Goal: Information Seeking & Learning: Check status

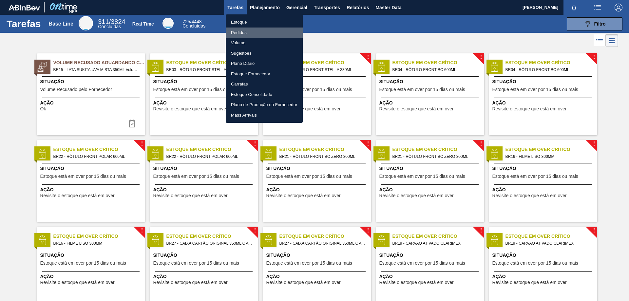
click at [242, 32] on li "Pedidos" at bounding box center [264, 33] width 77 height 10
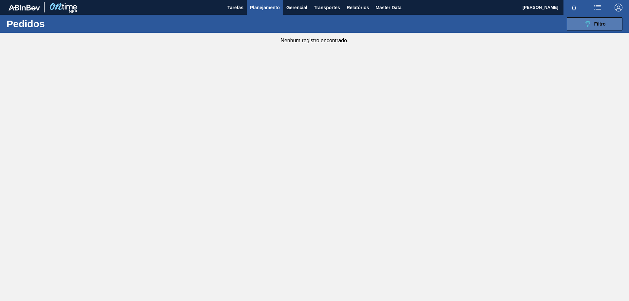
click at [590, 25] on icon "089F7B8B-B2A5-4AFE-B5C0-19BA573D28AC" at bounding box center [588, 24] width 8 height 8
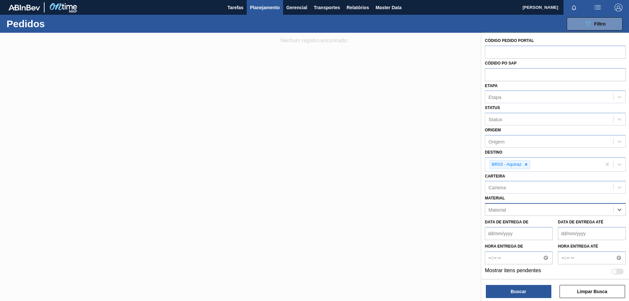
paste input "20005594"
type input "20005594"
click at [574, 226] on div "20005594 - ROT FRONT BRAHMA DM 300 429 CX96MIL" at bounding box center [555, 226] width 141 height 12
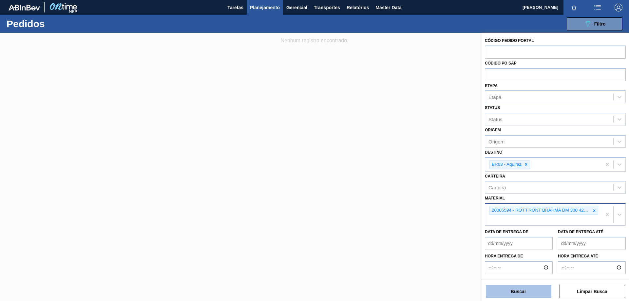
click at [518, 293] on button "Buscar" at bounding box center [519, 291] width 66 height 13
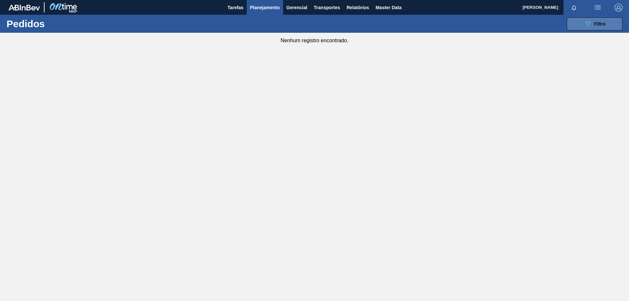
click at [579, 23] on button "089F7B8B-B2A5-4AFE-B5C0-19BA573D28AC Filtro" at bounding box center [595, 23] width 56 height 13
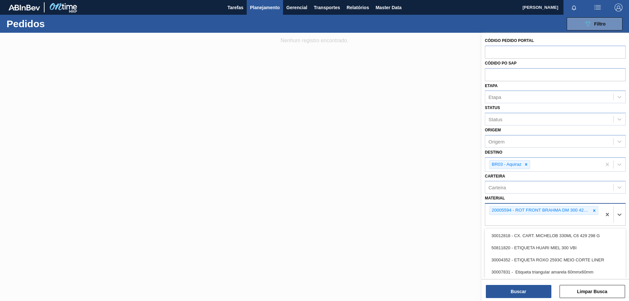
click at [549, 222] on div "20005594 - ROT FRONT BRAHMA DM 300 429 CX96MIL" at bounding box center [543, 215] width 116 height 22
paste input "20002796"
type input "20002796"
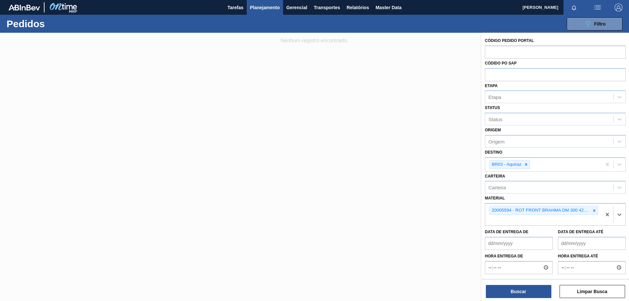
drag, startPoint x: 543, startPoint y: 224, endPoint x: 449, endPoint y: 224, distance: 94.7
click at [482, 224] on div "Código Pedido Portal Códido PO SAP Etapa Etapa Status Status Origem Origem Dest…" at bounding box center [555, 183] width 147 height 301
click at [525, 165] on icon at bounding box center [526, 164] width 5 height 5
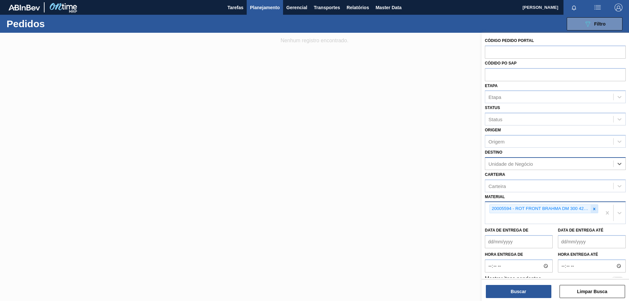
click at [596, 208] on div at bounding box center [594, 209] width 7 height 8
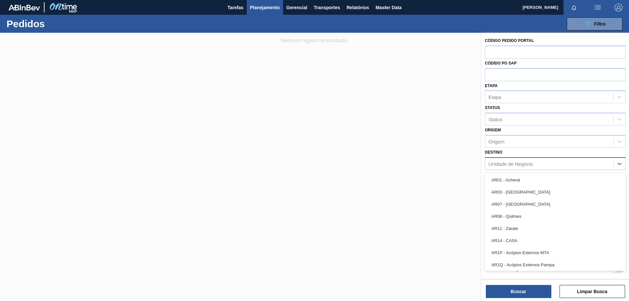
click at [526, 161] on div "Unidade de Negócio" at bounding box center [549, 164] width 128 height 10
type input "br03"
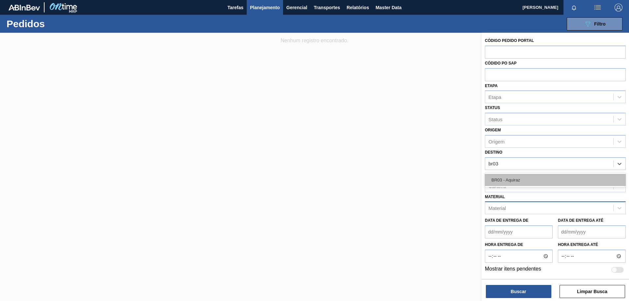
click at [525, 177] on div "BR03 - Aquiraz" at bounding box center [555, 180] width 141 height 12
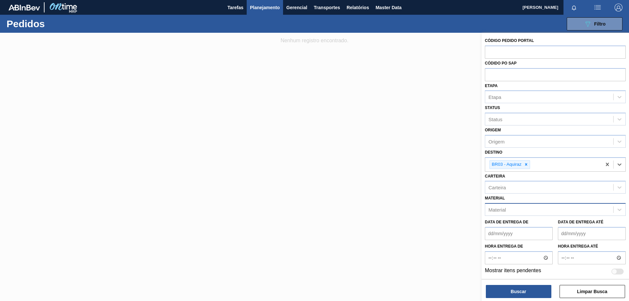
click at [519, 209] on div "Material" at bounding box center [549, 210] width 128 height 10
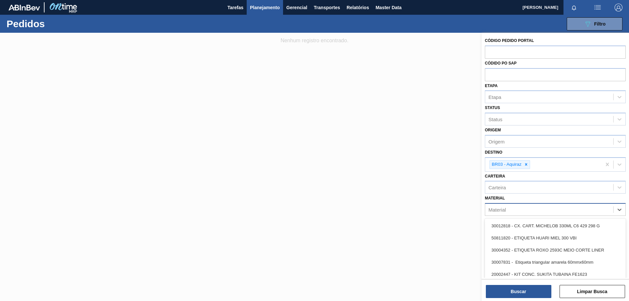
paste input "HYFLO"
type input "HYFLO"
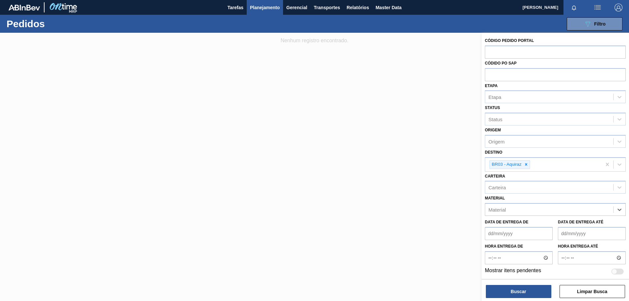
drag, startPoint x: 519, startPoint y: 209, endPoint x: 465, endPoint y: 207, distance: 54.1
click at [482, 207] on div "Código Pedido Portal Códido PO SAP Etapa Etapa Status Status Origem Origem Dest…" at bounding box center [555, 183] width 147 height 301
paste input "20005594"
type input "20005594"
click at [505, 227] on div "20005594 - ROT FRONT BRAHMA DM 300 429 CX96MIL" at bounding box center [555, 226] width 141 height 12
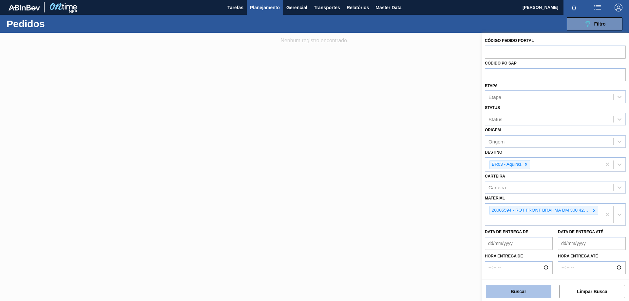
click at [505, 291] on button "Buscar" at bounding box center [519, 291] width 66 height 13
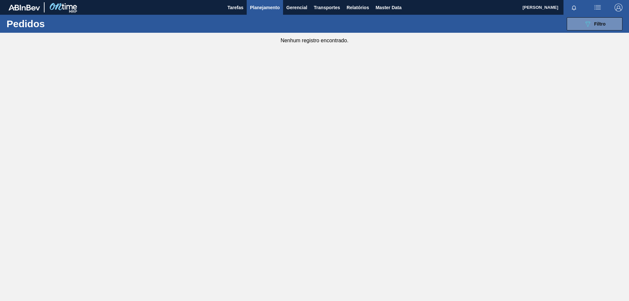
click at [275, 8] on span "Planejamento" at bounding box center [265, 8] width 30 height 8
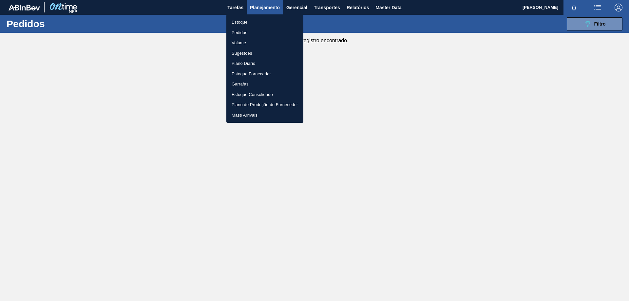
click at [242, 23] on li "Estoque" at bounding box center [264, 22] width 77 height 10
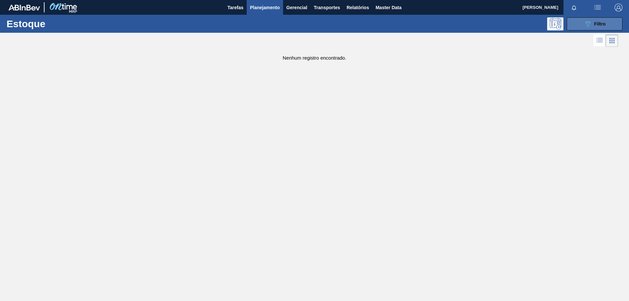
click at [601, 23] on span "Filtro" at bounding box center [599, 23] width 11 height 5
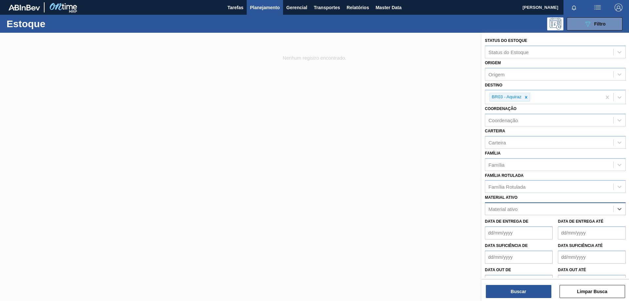
paste ativo "20005594"
type ativo "20005594"
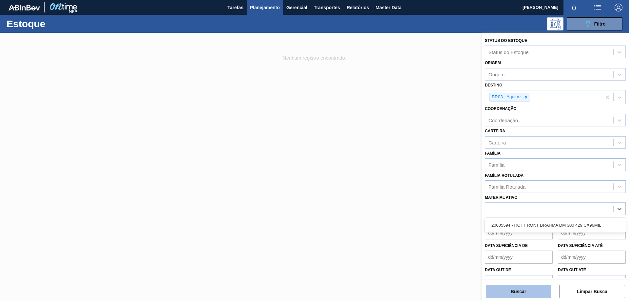
click at [519, 291] on button "Buscar" at bounding box center [519, 291] width 66 height 13
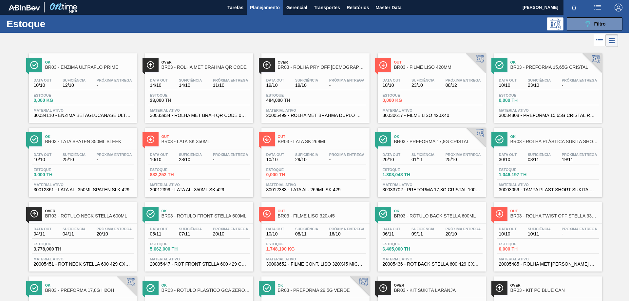
click at [74, 69] on span "BR03 - ENZIMA ULTRAFLO PRIME" at bounding box center [89, 67] width 88 height 5
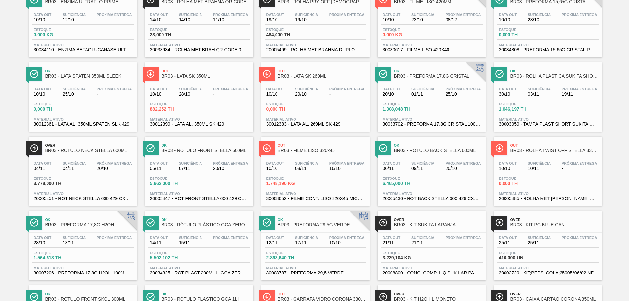
click at [208, 163] on div "Data [DATE] Suficiência 07/11 Próxima Entrega 20/10" at bounding box center [199, 168] width 102 height 12
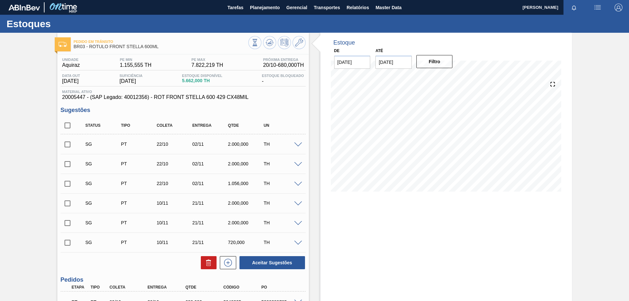
scroll to position [64, 0]
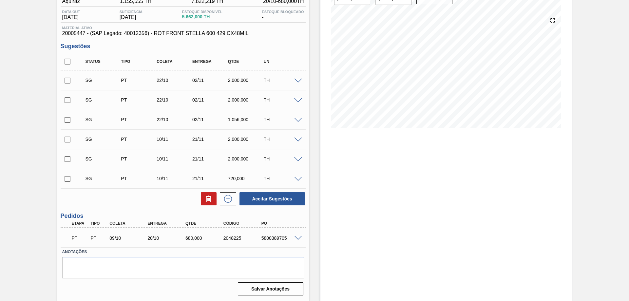
click at [297, 237] on span at bounding box center [298, 238] width 8 height 5
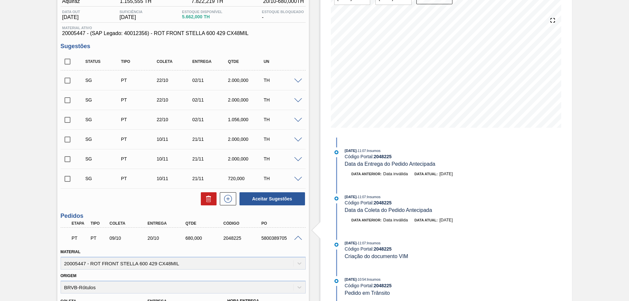
scroll to position [162, 0]
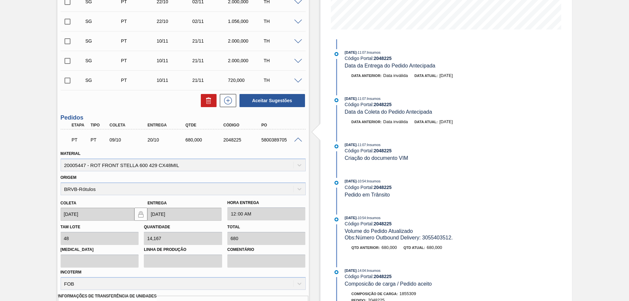
click at [277, 140] on div "5800389705" at bounding box center [281, 139] width 43 height 5
copy div "5800389705"
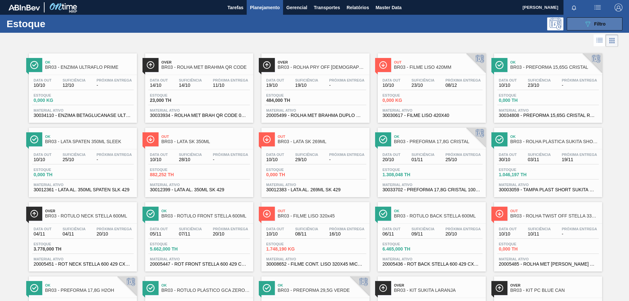
click at [580, 24] on button "089F7B8B-B2A5-4AFE-B5C0-19BA573D28AC Filtro" at bounding box center [595, 23] width 56 height 13
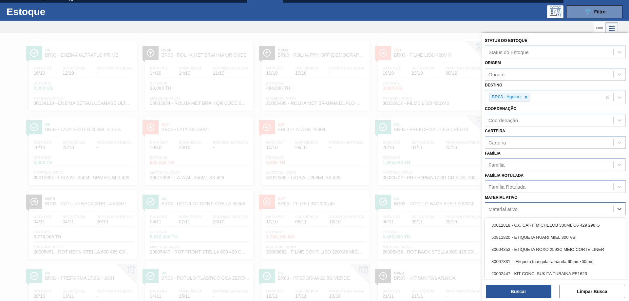
click at [509, 206] on div "Material ativo" at bounding box center [503, 209] width 29 height 6
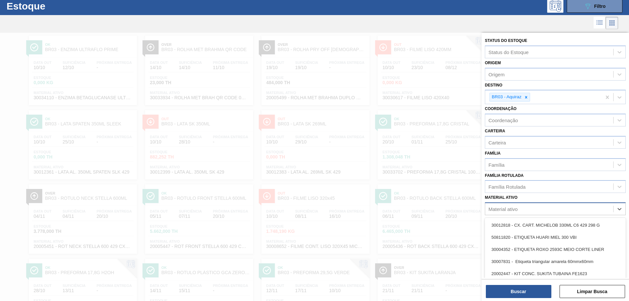
scroll to position [18, 0]
paste ativo "5800389705"
type ativo "5800389705"
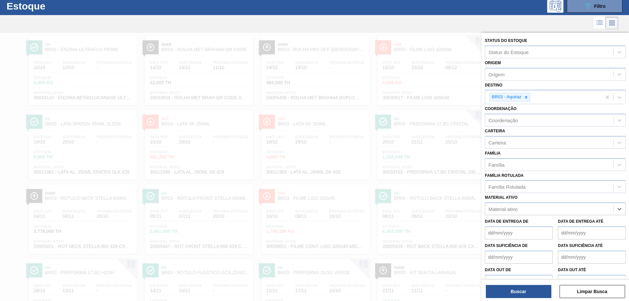
drag, startPoint x: 519, startPoint y: 208, endPoint x: 480, endPoint y: 210, distance: 38.7
click at [482, 210] on div "Status do Estoque Status do Estoque Origem Origem Destino BR03 - Aquiraz Coorde…" at bounding box center [555, 183] width 147 height 301
paste ativo "20005594"
type ativo "20005594"
click at [547, 228] on div "20005594 - ROT FRONT BRAHMA DM 300 429 CX96MIL" at bounding box center [555, 225] width 141 height 12
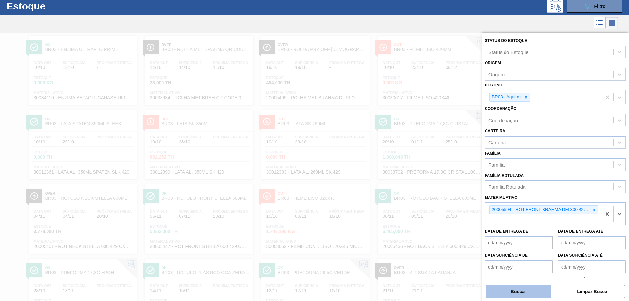
click at [528, 290] on button "Buscar" at bounding box center [519, 291] width 66 height 13
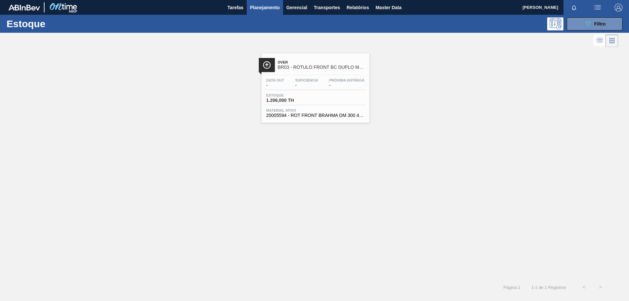
click at [327, 93] on div "Estoque 1.206,000 TH" at bounding box center [316, 99] width 102 height 12
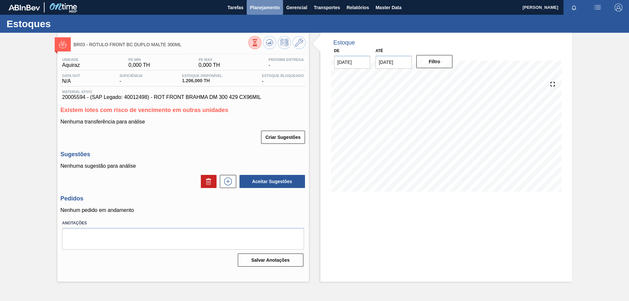
click at [273, 10] on span "Planejamento" at bounding box center [265, 8] width 30 height 8
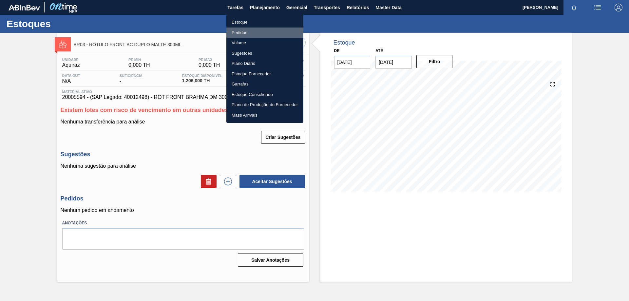
click at [241, 30] on li "Pedidos" at bounding box center [264, 33] width 77 height 10
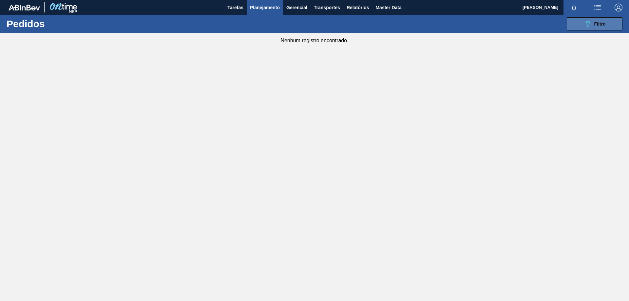
click at [573, 25] on button "089F7B8B-B2A5-4AFE-B5C0-19BA573D28AC Filtro" at bounding box center [595, 23] width 56 height 13
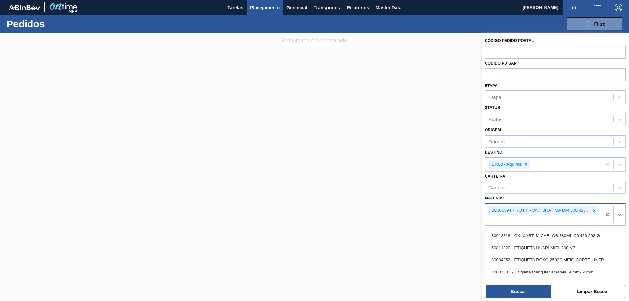
click at [586, 220] on div "20005594 - ROT FRONT BRAHMA DM 300 429 CX96MIL" at bounding box center [543, 215] width 116 height 22
paste input "20002796"
type input "20002796"
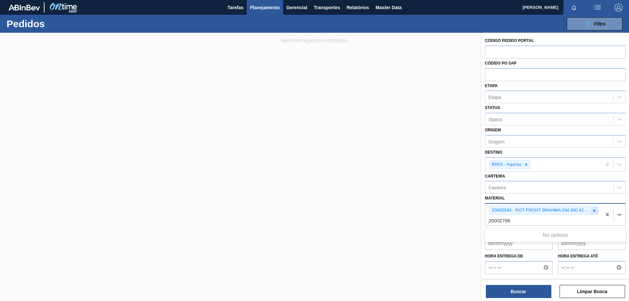
click at [593, 210] on icon at bounding box center [594, 210] width 5 height 5
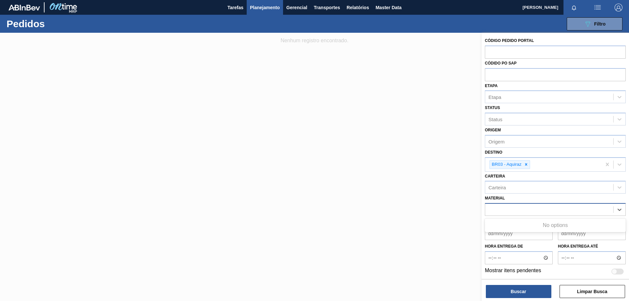
click at [579, 210] on div "20002796" at bounding box center [549, 210] width 128 height 10
click at [400, 182] on div at bounding box center [314, 183] width 629 height 301
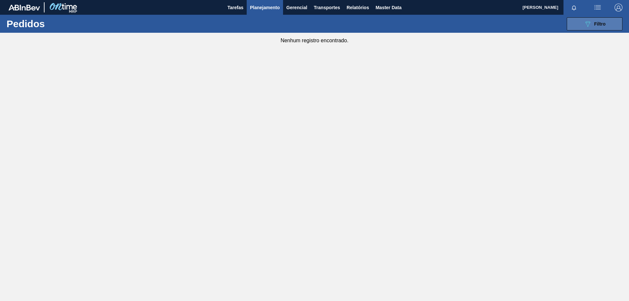
click at [594, 26] on span "Filtro" at bounding box center [599, 23] width 11 height 5
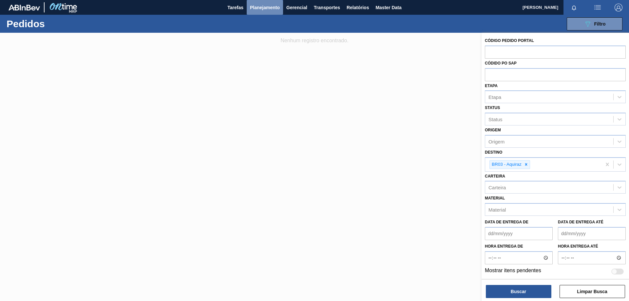
click at [265, 9] on span "Planejamento" at bounding box center [265, 8] width 30 height 8
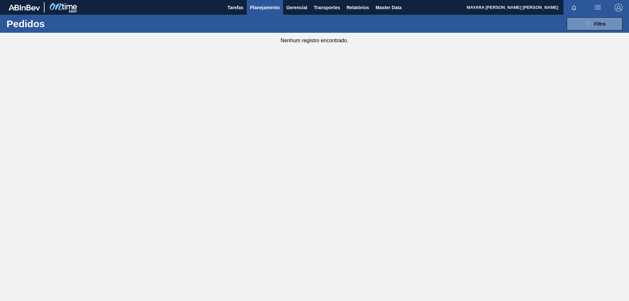
click at [261, 9] on span "Planejamento" at bounding box center [265, 8] width 30 height 8
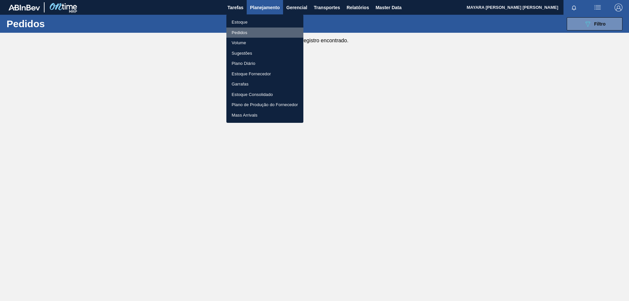
click at [242, 33] on li "Pedidos" at bounding box center [264, 33] width 77 height 10
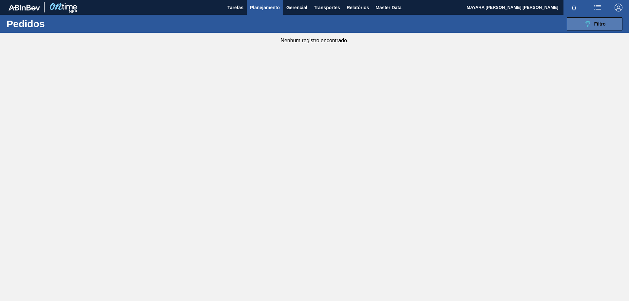
click at [585, 27] on icon "089F7B8B-B2A5-4AFE-B5C0-19BA573D28AC" at bounding box center [588, 24] width 8 height 8
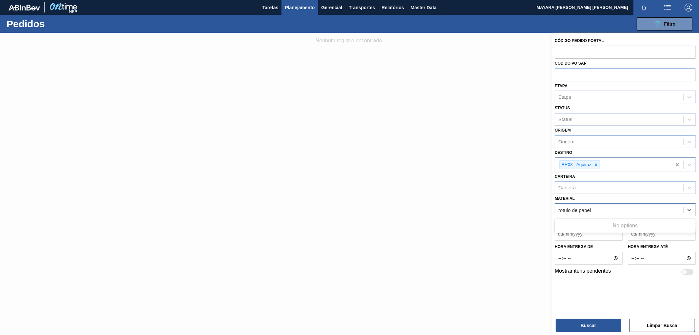
type input "rotulo de papel"
click at [578, 165] on div "Unidade de Negócio" at bounding box center [580, 164] width 45 height 6
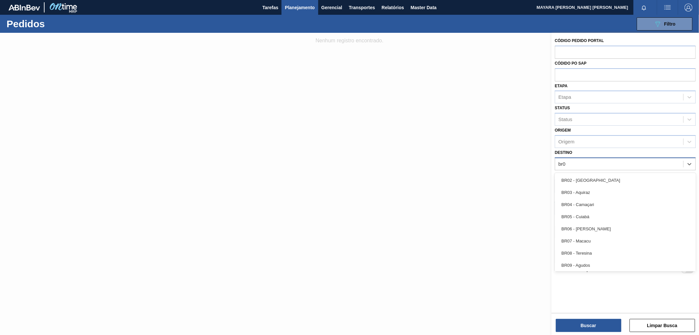
type input "br03"
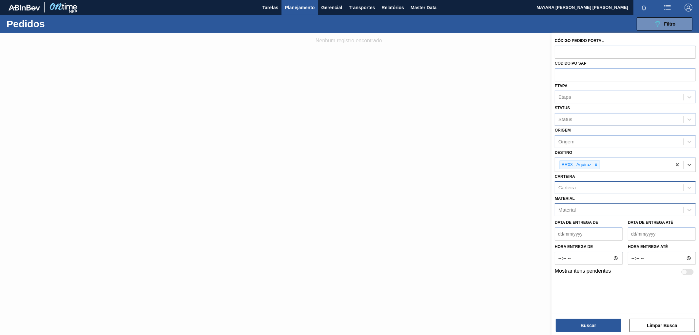
click at [595, 186] on div "Carteira" at bounding box center [619, 188] width 128 height 10
type input "rotul"
click at [272, 8] on span "Tarefas" at bounding box center [270, 8] width 16 height 8
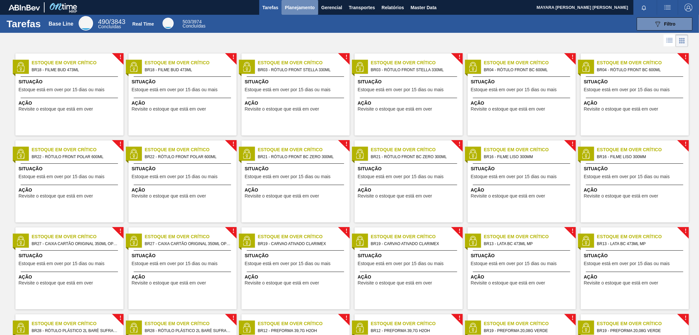
click at [296, 8] on span "Planejamento" at bounding box center [300, 8] width 30 height 8
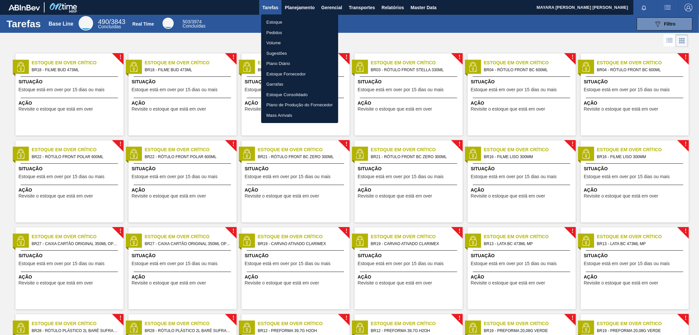
click at [280, 19] on li "Estoque" at bounding box center [299, 22] width 77 height 10
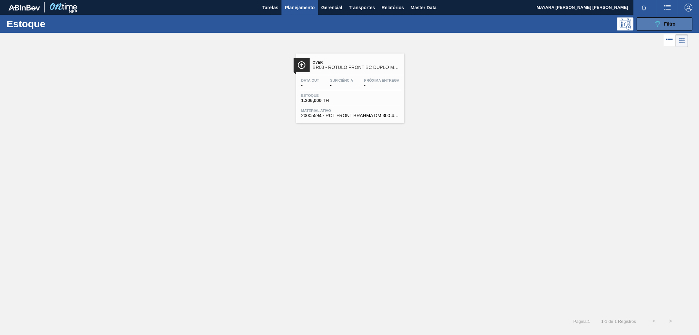
click at [629, 24] on button "089F7B8B-B2A5-4AFE-B5C0-19BA573D28AC Filtro" at bounding box center [665, 23] width 56 height 13
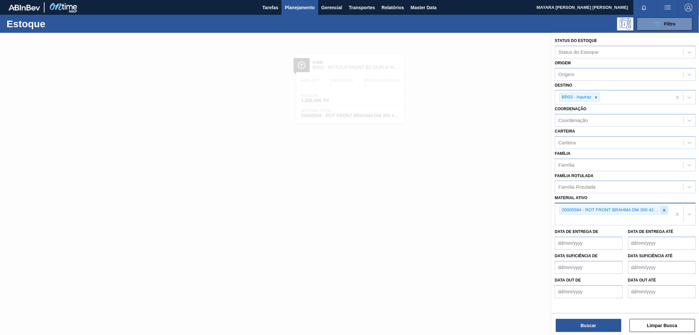
click at [629, 207] on div at bounding box center [664, 210] width 7 height 8
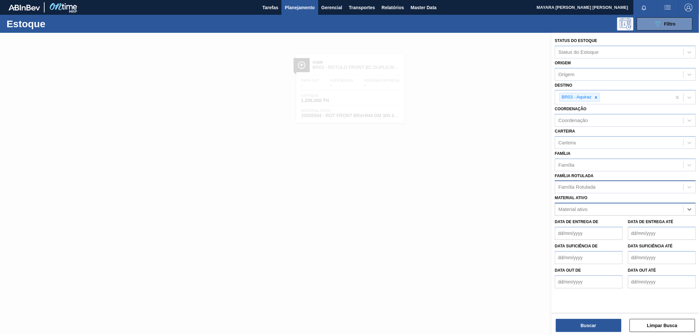
click at [628, 186] on div "Família Rotulada" at bounding box center [619, 187] width 128 height 10
click at [596, 96] on icon at bounding box center [596, 97] width 2 height 2
type Rotulada "rotulo de papel"
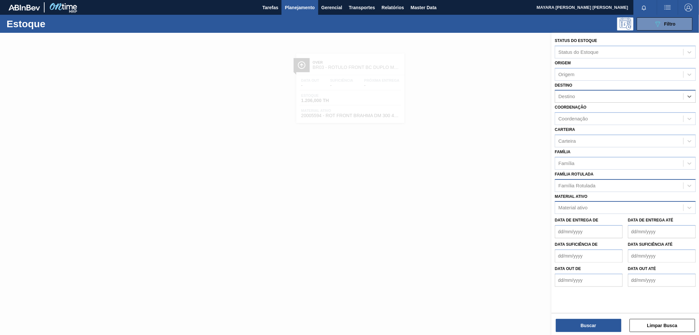
click at [598, 184] on div "Família Rotulada" at bounding box center [619, 186] width 128 height 10
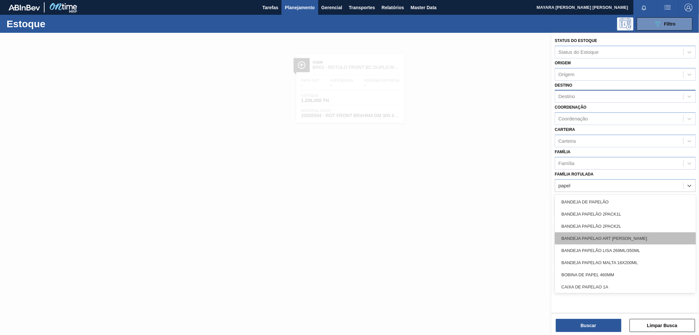
type Rotulada "papel"
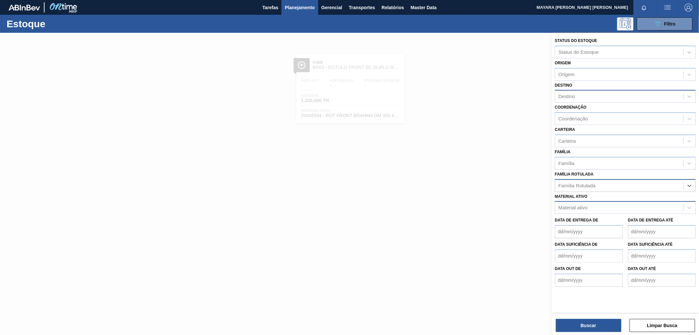
click at [591, 184] on div "Família Rotulada" at bounding box center [576, 186] width 37 height 6
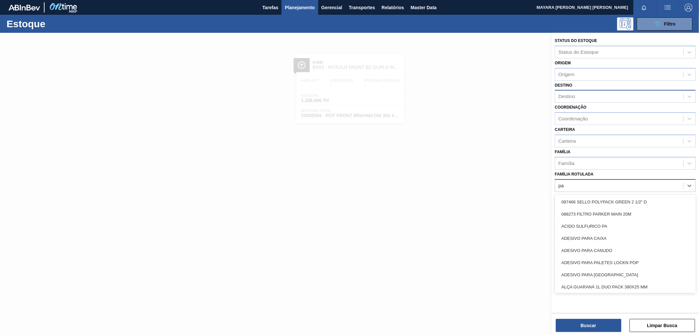
type Rotulada "p"
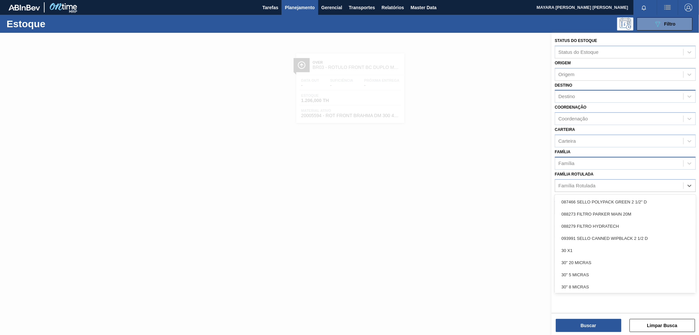
click at [604, 158] on div "Família" at bounding box center [619, 163] width 128 height 10
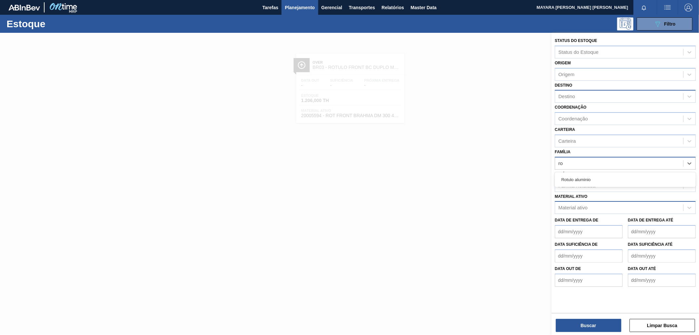
type input "r"
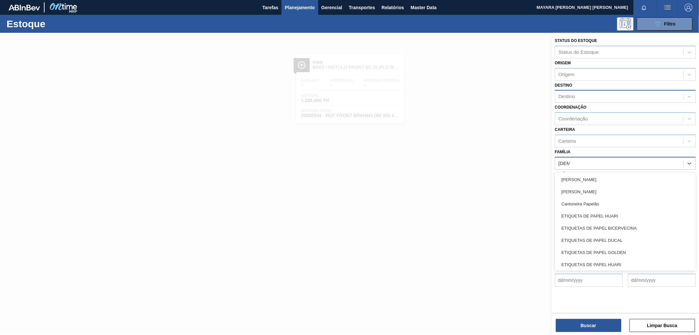
type input "papel"
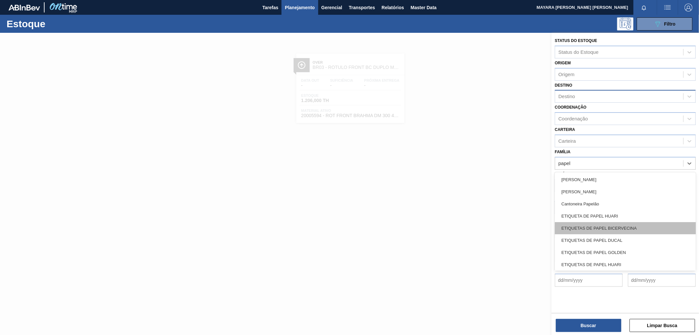
scroll to position [123, 0]
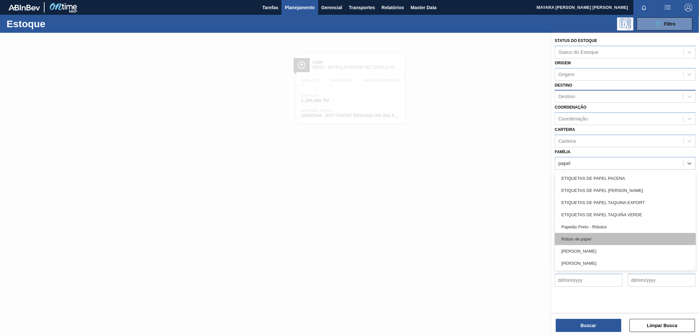
click at [614, 233] on div "Rótulo de papel" at bounding box center [625, 239] width 141 height 12
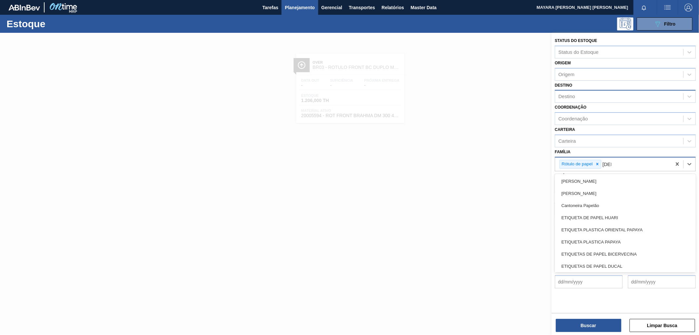
type input "papel"
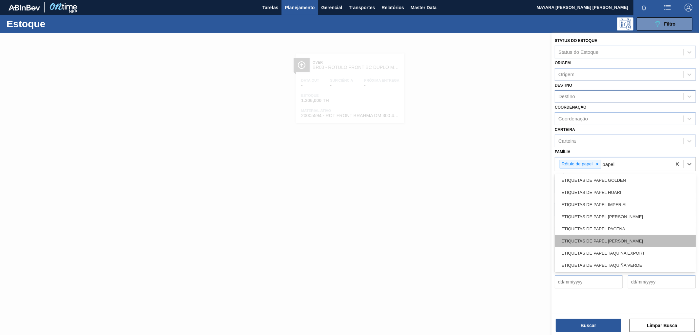
scroll to position [110, 0]
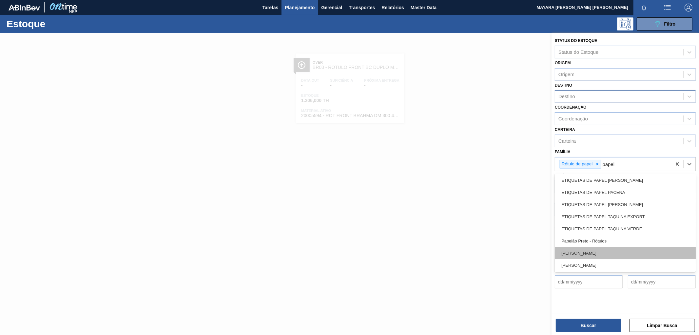
click at [616, 250] on div "Rótulo Papel" at bounding box center [625, 253] width 141 height 12
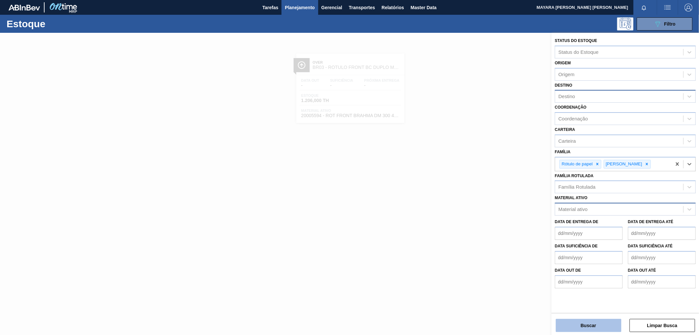
click at [597, 301] on button "Buscar" at bounding box center [589, 325] width 66 height 13
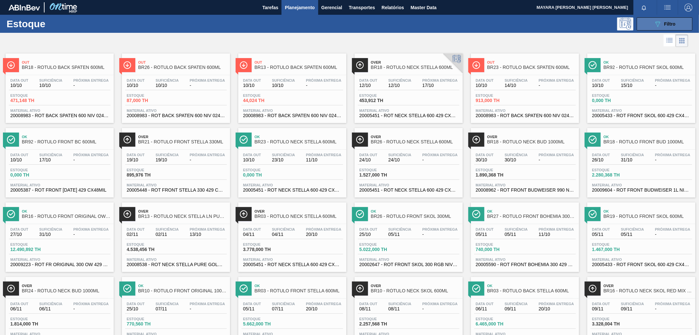
click at [629, 28] on icon "089F7B8B-B2A5-4AFE-B5C0-19BA573D28AC" at bounding box center [658, 24] width 8 height 8
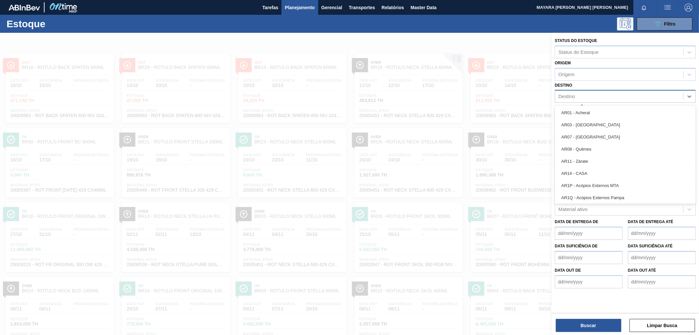
click at [588, 93] on div "Destino" at bounding box center [619, 97] width 128 height 10
type input "br03"
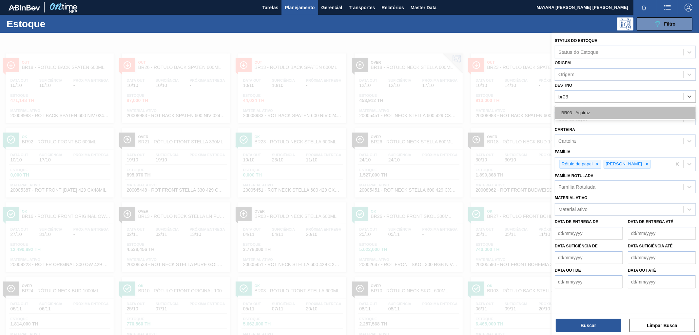
click at [583, 108] on div "BR03 - Aquiraz" at bounding box center [625, 112] width 141 height 12
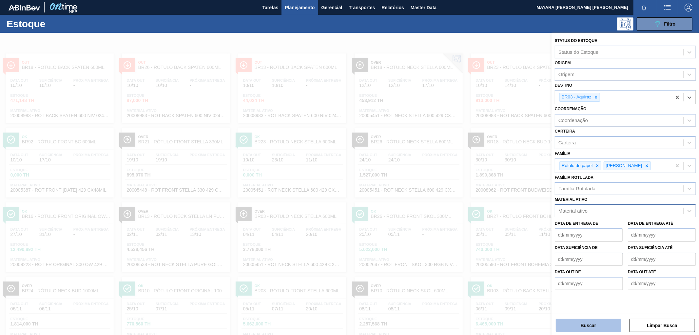
click at [607, 301] on button "Buscar" at bounding box center [589, 325] width 66 height 13
